Goal: Task Accomplishment & Management: Use online tool/utility

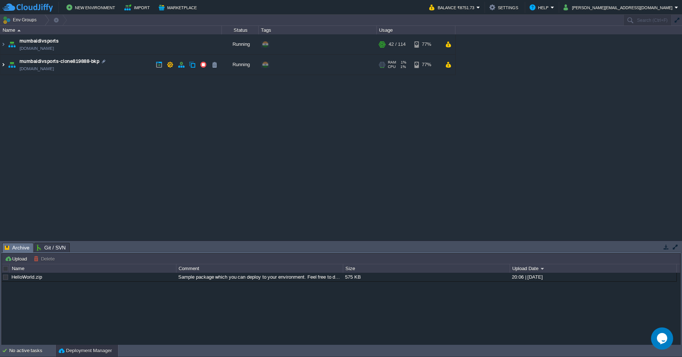
click at [6, 64] on img at bounding box center [3, 65] width 6 height 20
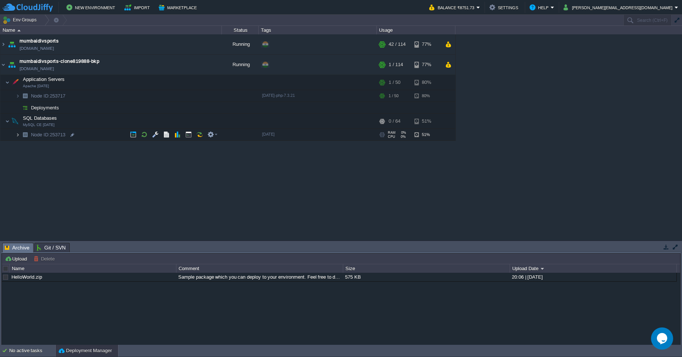
click at [17, 137] on img at bounding box center [18, 134] width 4 height 11
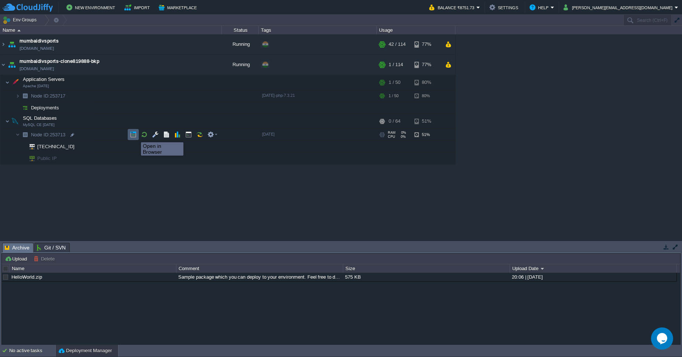
click at [135, 135] on button "button" at bounding box center [133, 134] width 7 height 7
click at [209, 135] on button "button" at bounding box center [210, 134] width 7 height 7
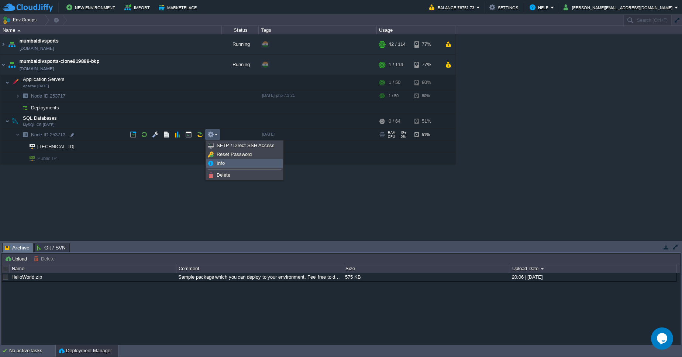
click at [214, 161] on link "Info" at bounding box center [245, 163] width 76 height 8
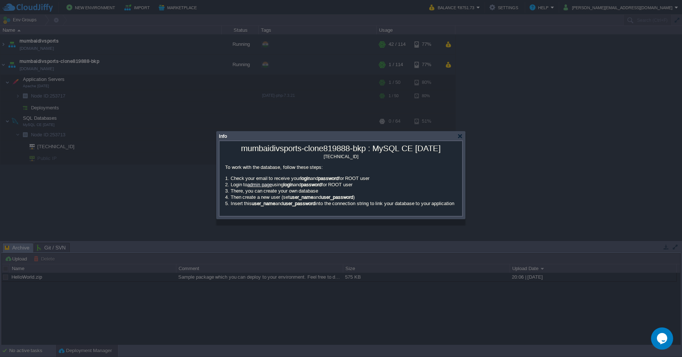
click at [252, 186] on link "admin page" at bounding box center [259, 185] width 25 height 6
drag, startPoint x: 458, startPoint y: 138, endPoint x: 308, endPoint y: 116, distance: 151.1
click at [458, 138] on div at bounding box center [460, 136] width 6 height 6
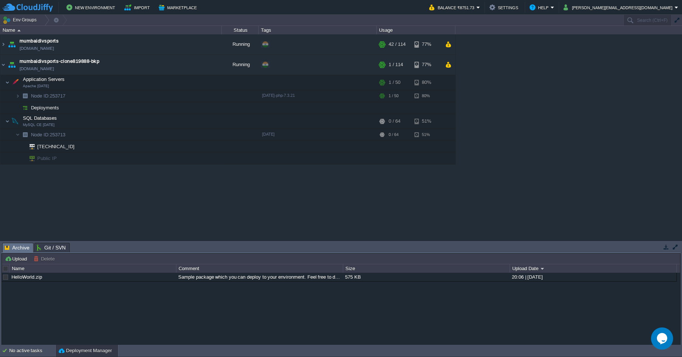
click at [0, 48] on table "mumbaidivsports [DOMAIN_NAME] Running + Add to Env Group RAM 36% CPU 1% 42 / 11…" at bounding box center [228, 99] width 456 height 130
click at [2, 41] on img at bounding box center [3, 44] width 6 height 20
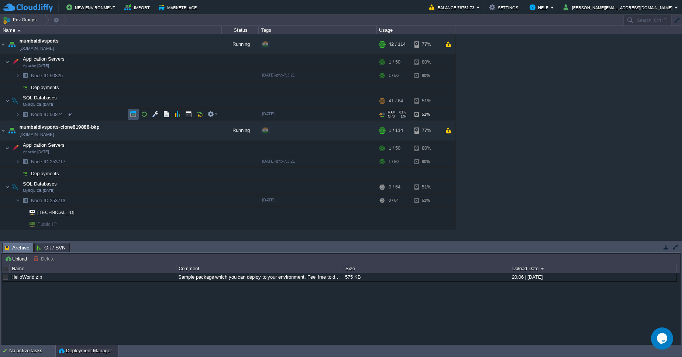
click at [135, 112] on button "button" at bounding box center [133, 114] width 7 height 7
click at [18, 203] on img at bounding box center [18, 200] width 4 height 11
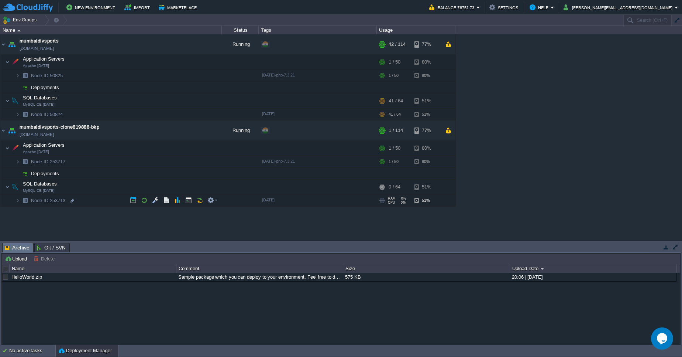
click at [21, 202] on img at bounding box center [25, 200] width 10 height 11
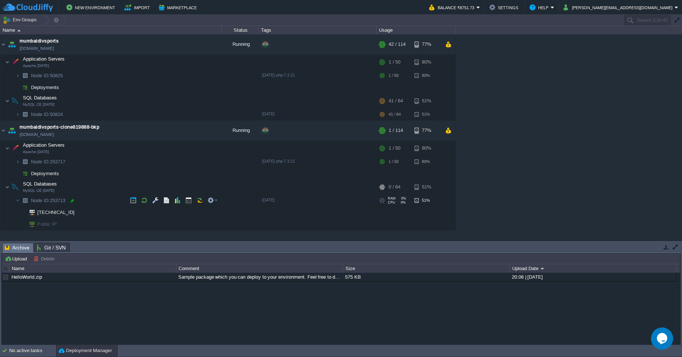
click at [69, 200] on div at bounding box center [72, 200] width 7 height 7
click at [216, 200] on em at bounding box center [212, 200] width 10 height 7
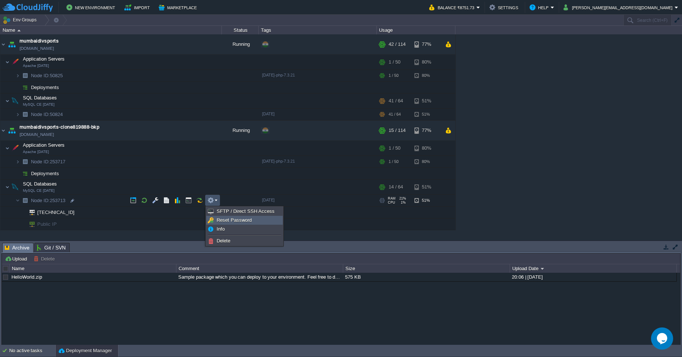
click at [236, 218] on span "Reset Password" at bounding box center [234, 220] width 35 height 6
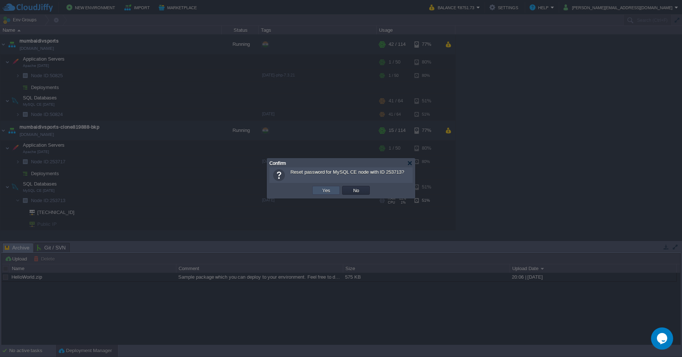
click at [326, 192] on button "Yes" at bounding box center [326, 190] width 13 height 7
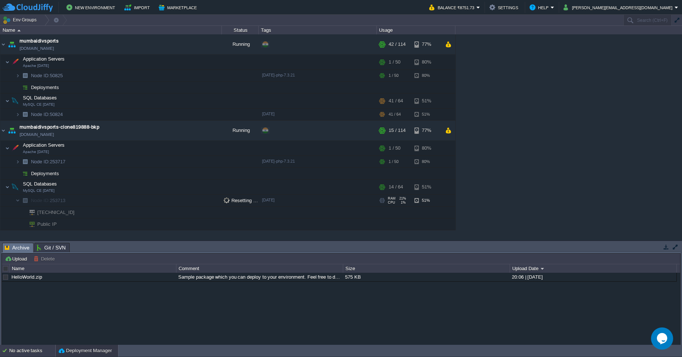
click at [39, 351] on div "No active tasks" at bounding box center [32, 350] width 46 height 12
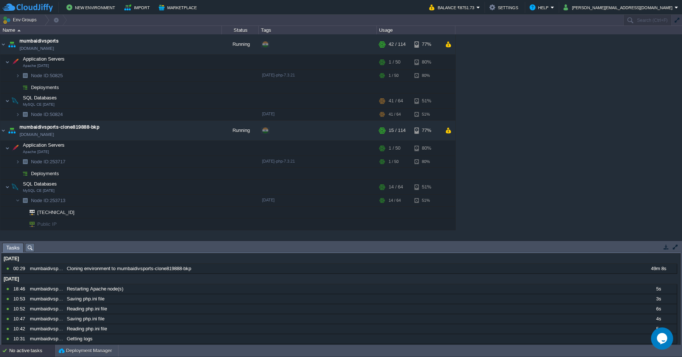
click at [93, 356] on div "No active tasks Deployment Manager" at bounding box center [341, 350] width 682 height 12
click at [34, 351] on div "No active tasks" at bounding box center [32, 350] width 46 height 12
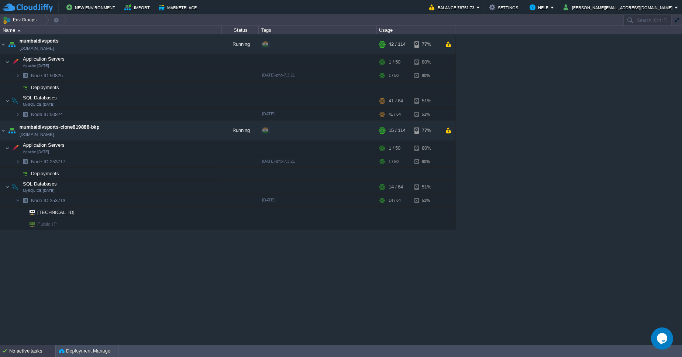
click at [34, 351] on div "No active tasks" at bounding box center [32, 351] width 46 height 12
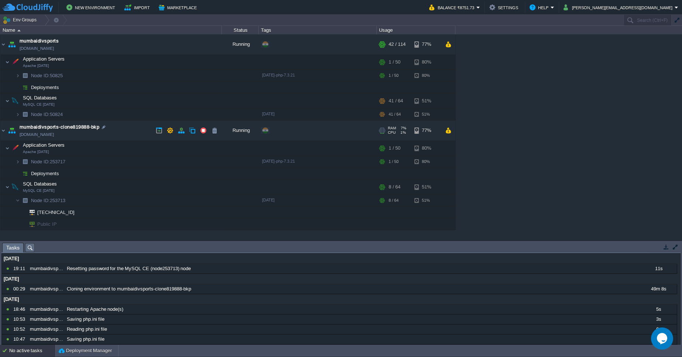
click at [54, 134] on link "[DOMAIN_NAME]" at bounding box center [37, 134] width 34 height 7
click at [16, 116] on img at bounding box center [18, 114] width 4 height 11
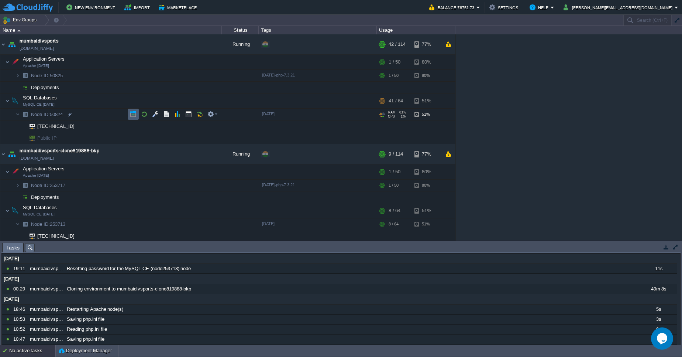
click at [132, 113] on button "button" at bounding box center [133, 114] width 7 height 7
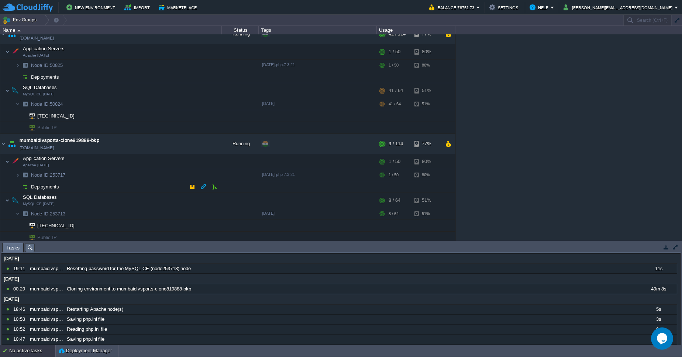
scroll to position [13, 0]
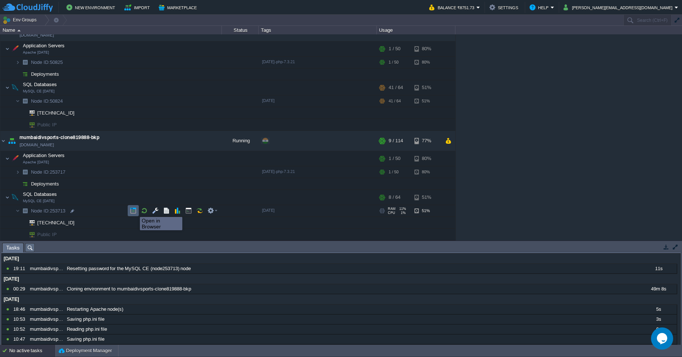
click at [134, 210] on button "button" at bounding box center [133, 210] width 7 height 7
click at [134, 213] on button "button" at bounding box center [133, 210] width 7 height 7
click at [54, 146] on link "[DOMAIN_NAME]" at bounding box center [37, 144] width 34 height 7
